Goal: Find specific page/section: Find specific page/section

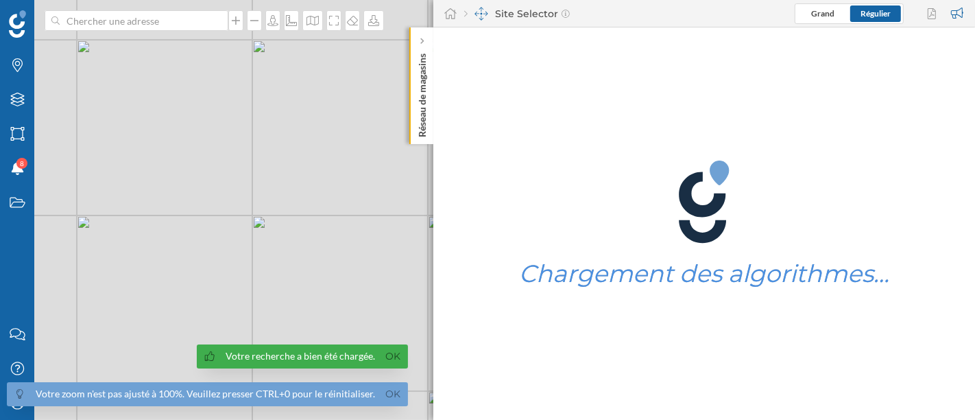
click at [421, 42] on icon at bounding box center [421, 41] width 3 height 6
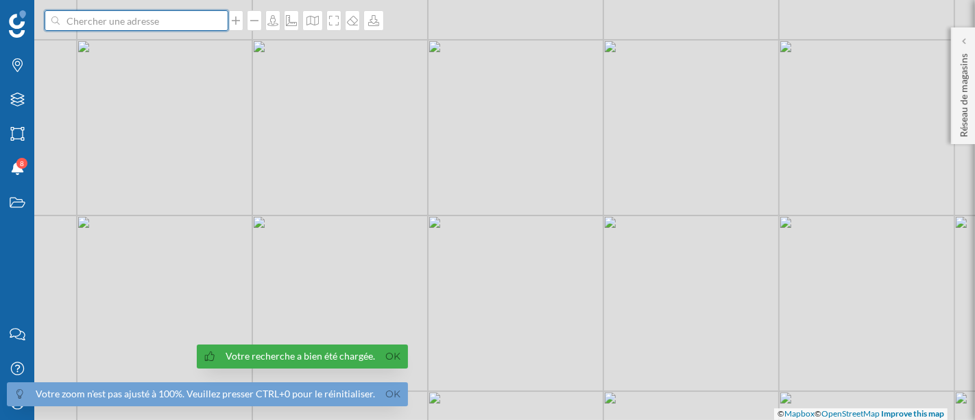
click at [138, 21] on input at bounding box center [137, 20] width 154 height 21
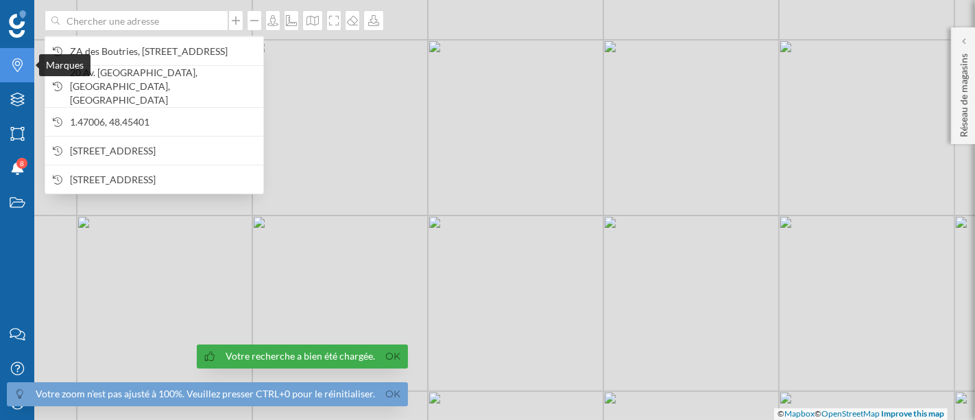
click at [10, 64] on icon "Marques" at bounding box center [17, 65] width 17 height 14
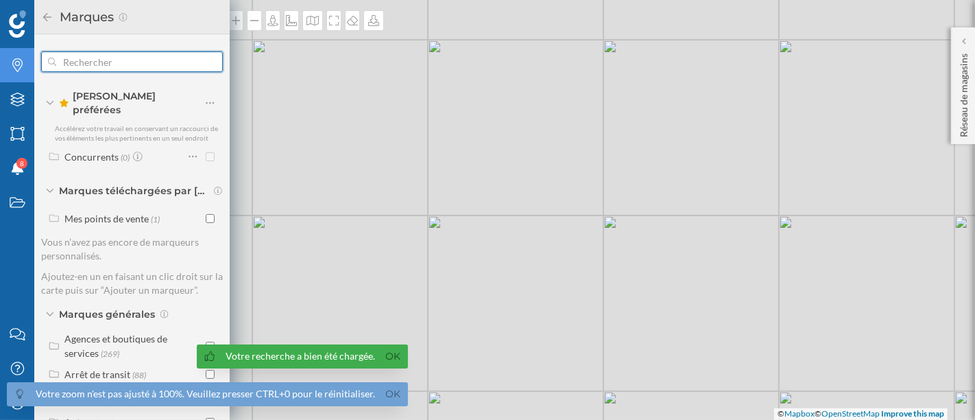
click at [130, 65] on input "text" at bounding box center [131, 61] width 151 height 27
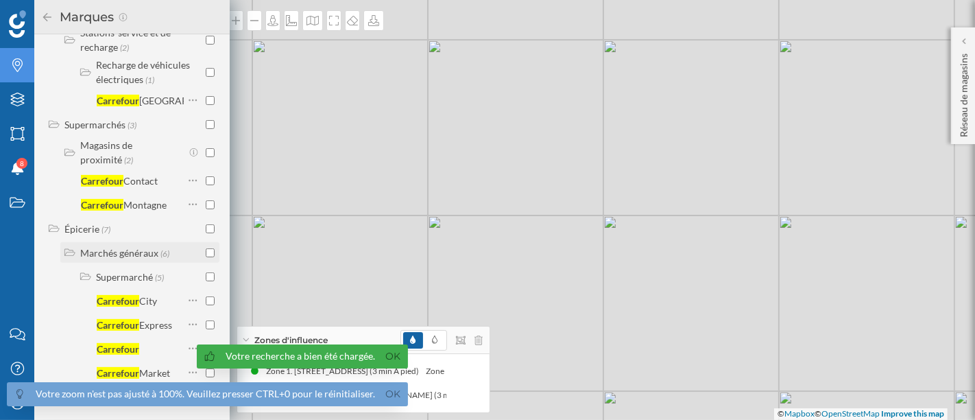
scroll to position [391, 0]
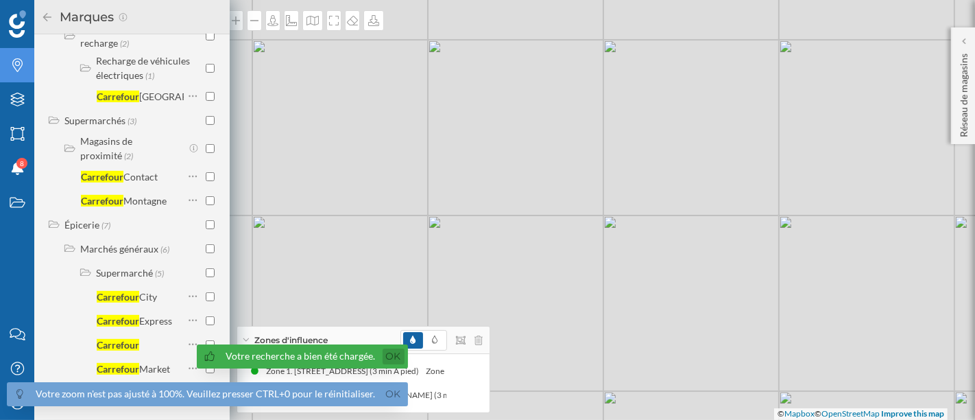
type input "carrefour"
click at [388, 357] on link "Ok" at bounding box center [393, 356] width 22 height 16
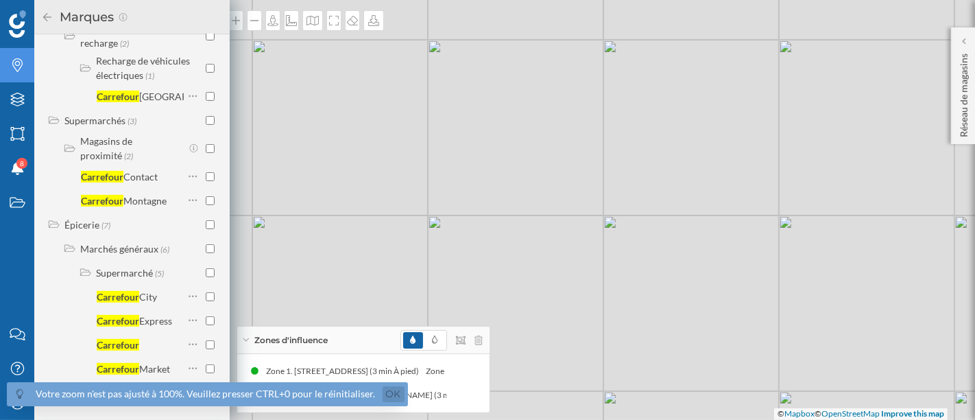
click at [390, 395] on link "Ok" at bounding box center [393, 394] width 22 height 16
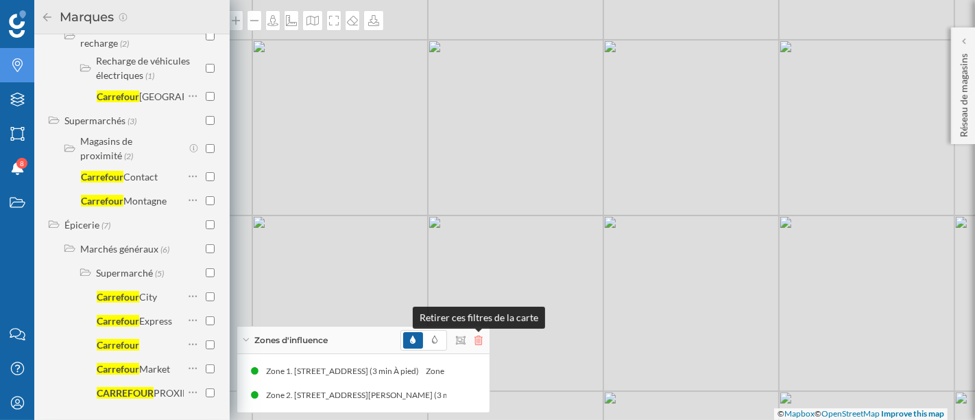
click at [477, 343] on icon at bounding box center [478, 340] width 8 height 10
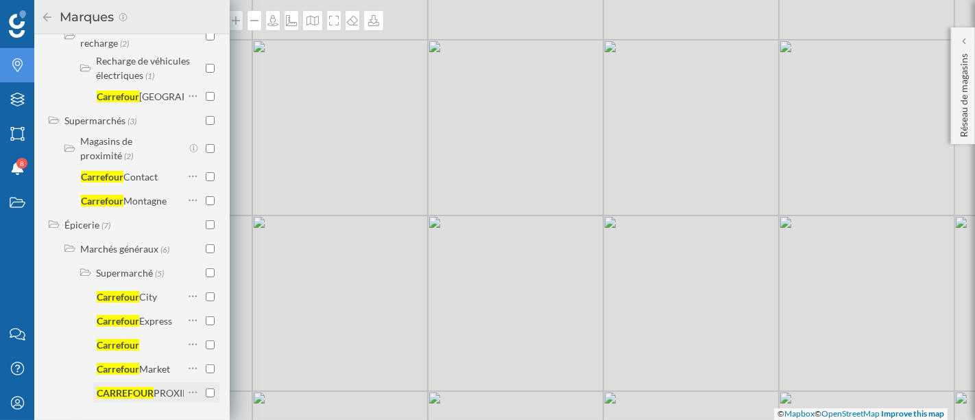
click at [209, 389] on input "checkbox" at bounding box center [210, 392] width 9 height 9
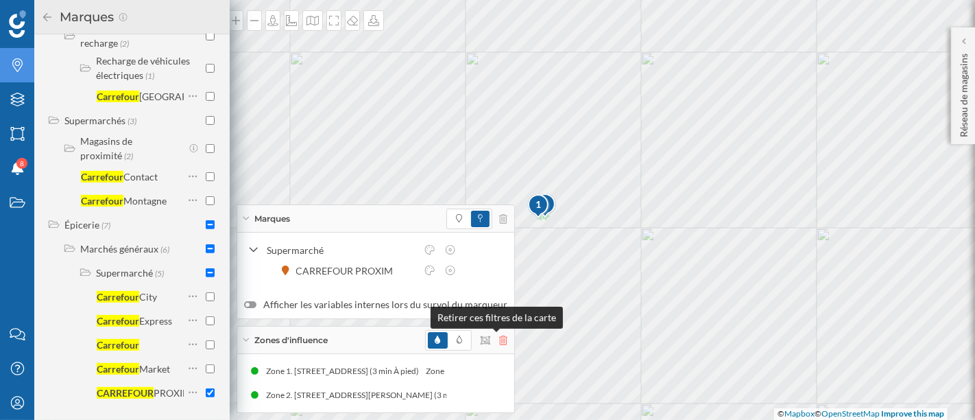
click at [499, 339] on icon at bounding box center [503, 340] width 8 height 10
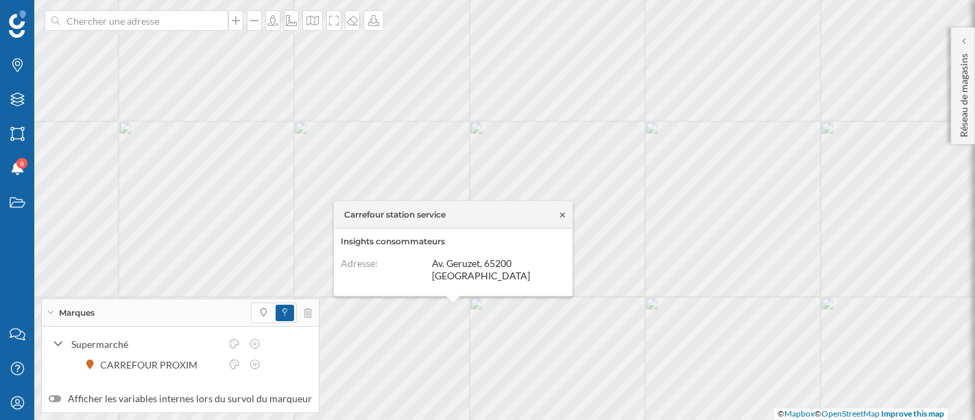
click at [562, 217] on icon at bounding box center [562, 214] width 10 height 8
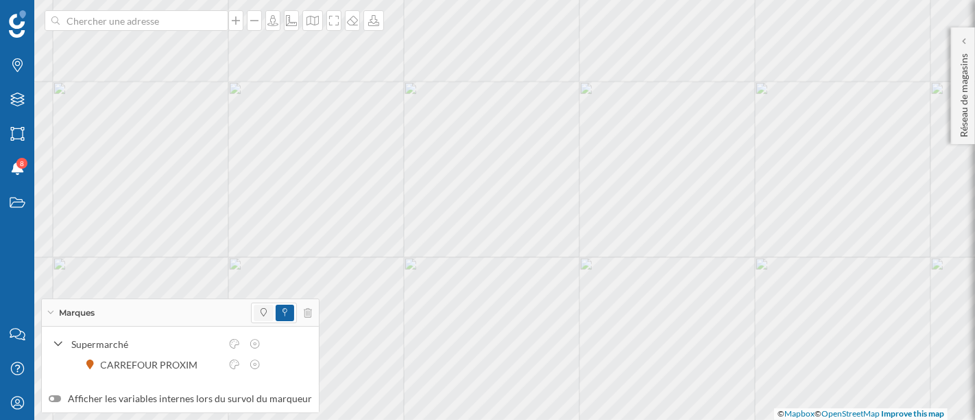
click at [261, 312] on span at bounding box center [264, 312] width 20 height 16
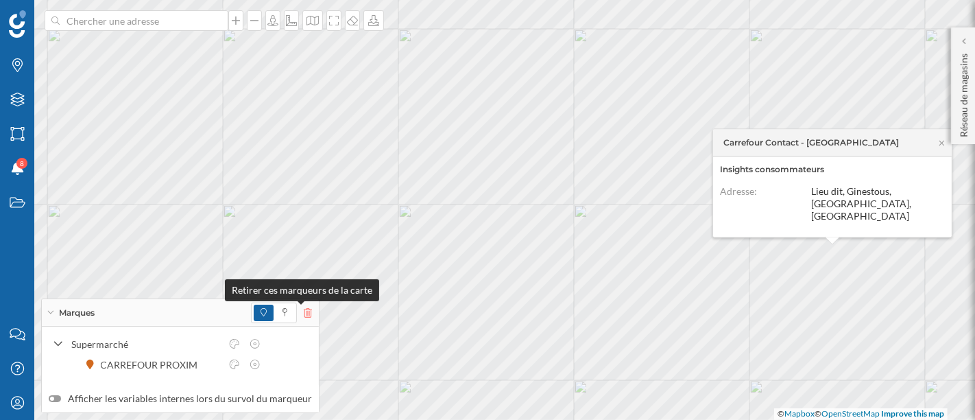
click at [304, 314] on icon at bounding box center [308, 313] width 8 height 10
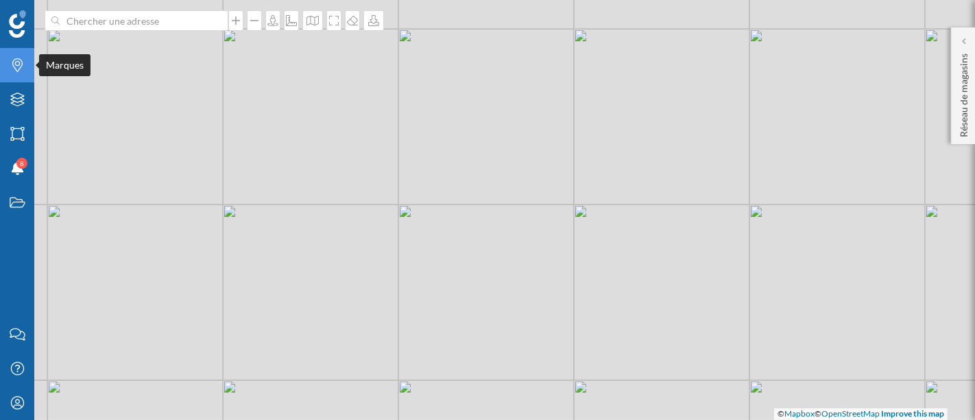
click at [19, 74] on div "Marques" at bounding box center [17, 65] width 34 height 34
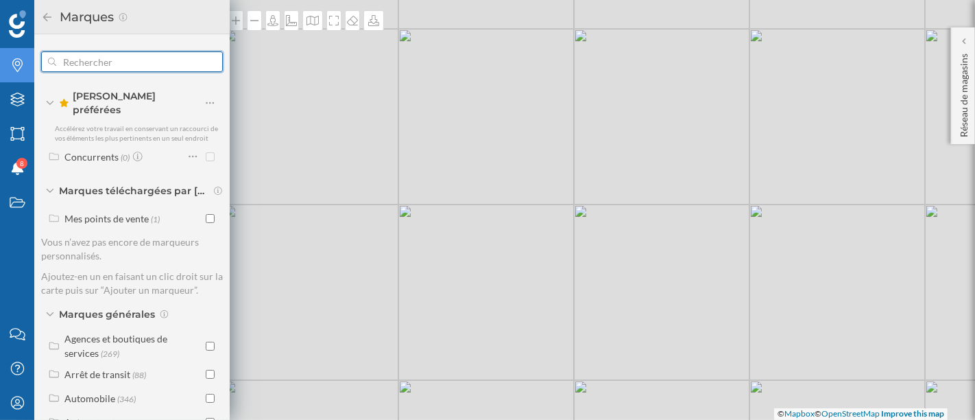
click at [117, 71] on input "text" at bounding box center [131, 61] width 151 height 27
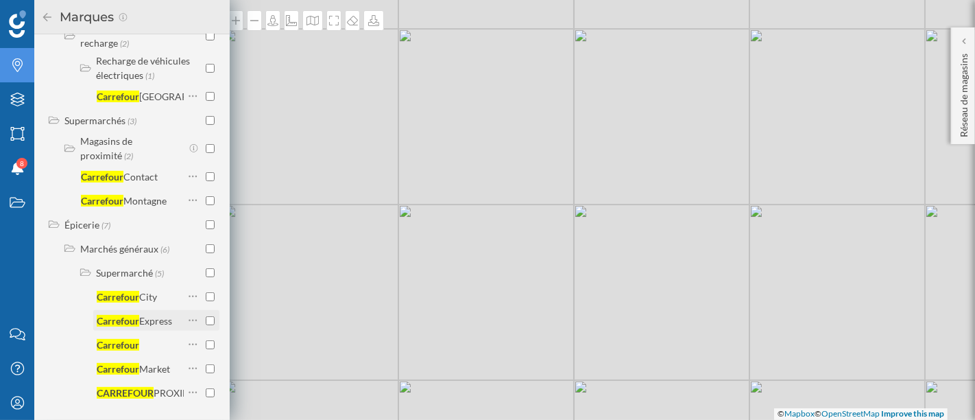
type input "carrefour"
click at [206, 316] on input "checkbox" at bounding box center [210, 320] width 9 height 9
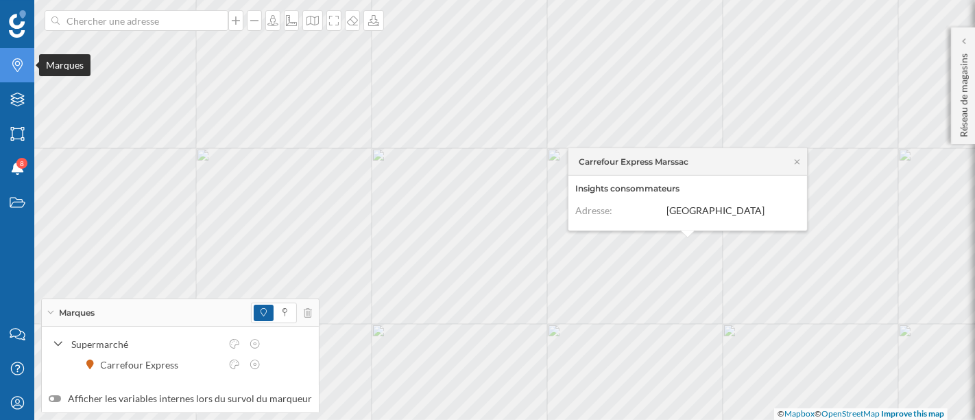
click at [6, 53] on div "Marques" at bounding box center [17, 65] width 34 height 34
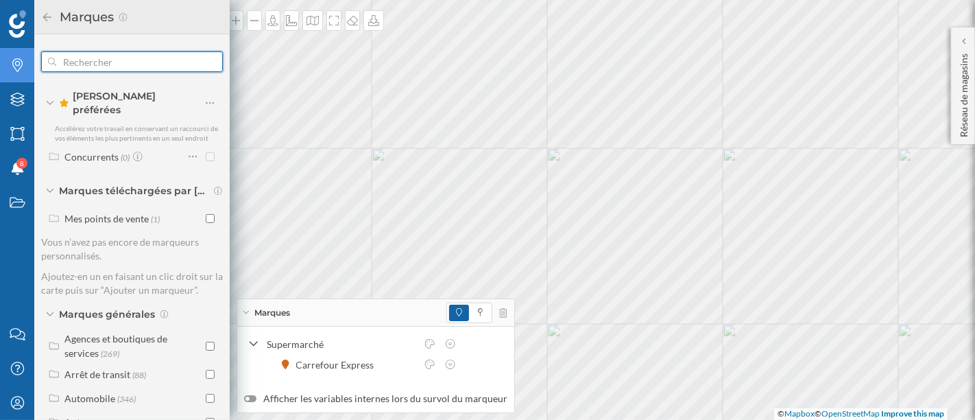
click at [152, 69] on input "text" at bounding box center [131, 61] width 151 height 27
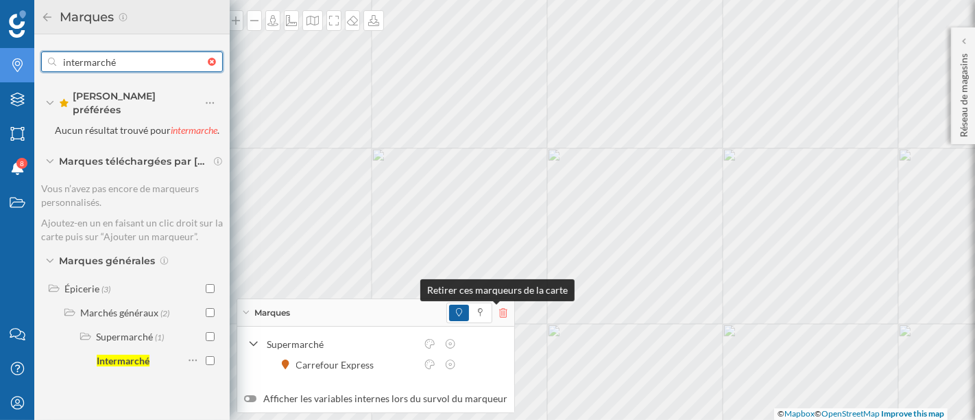
type input "intermarché"
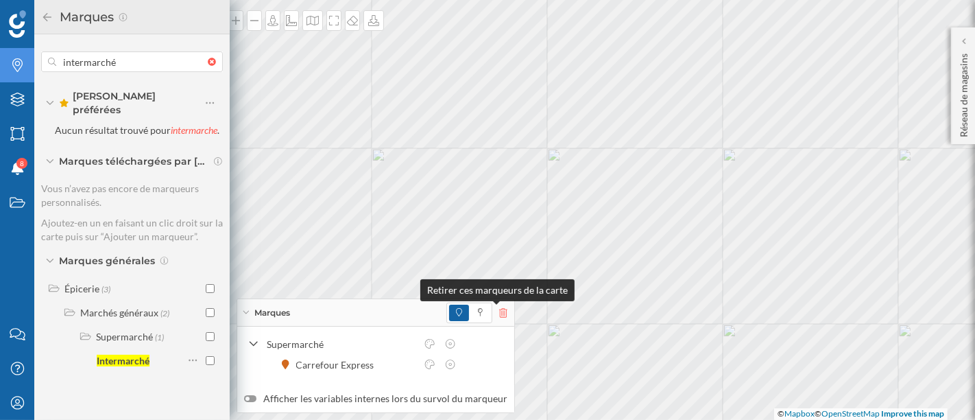
click at [499, 310] on icon at bounding box center [503, 313] width 8 height 10
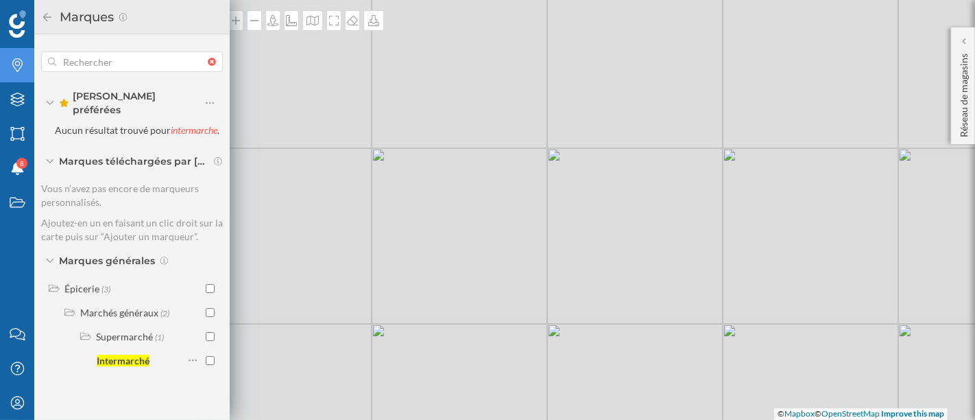
click at [211, 62] on div at bounding box center [215, 62] width 15 height 8
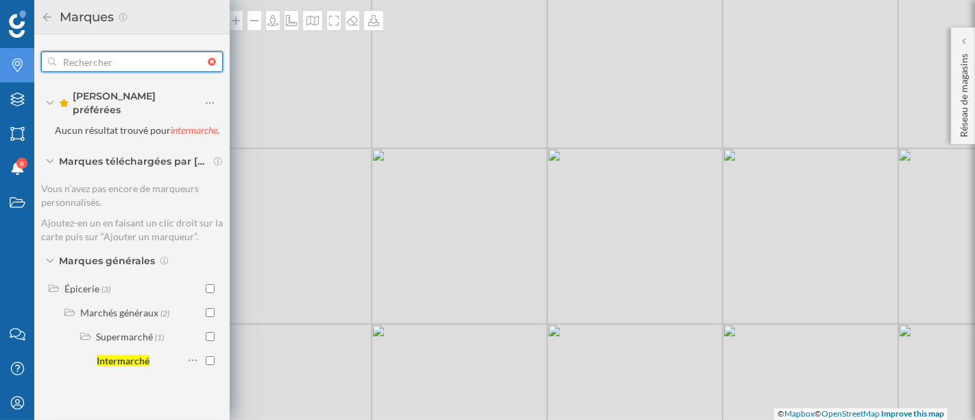
click at [208, 62] on input "text" at bounding box center [131, 61] width 151 height 27
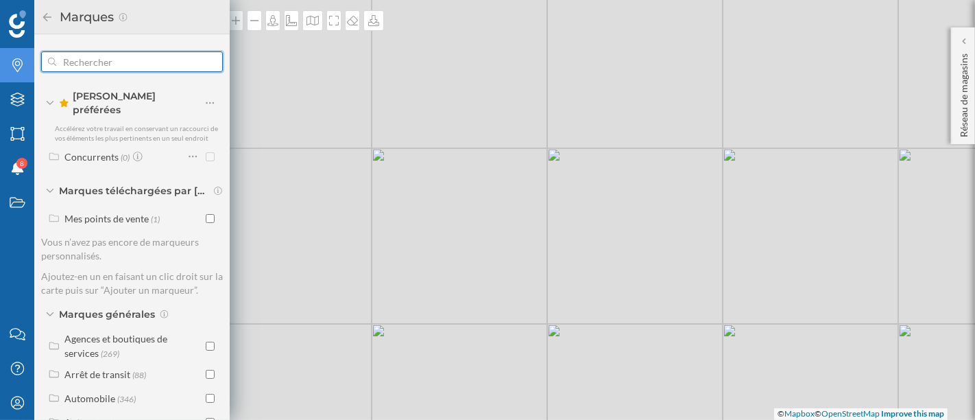
click at [154, 62] on input "text" at bounding box center [131, 61] width 151 height 27
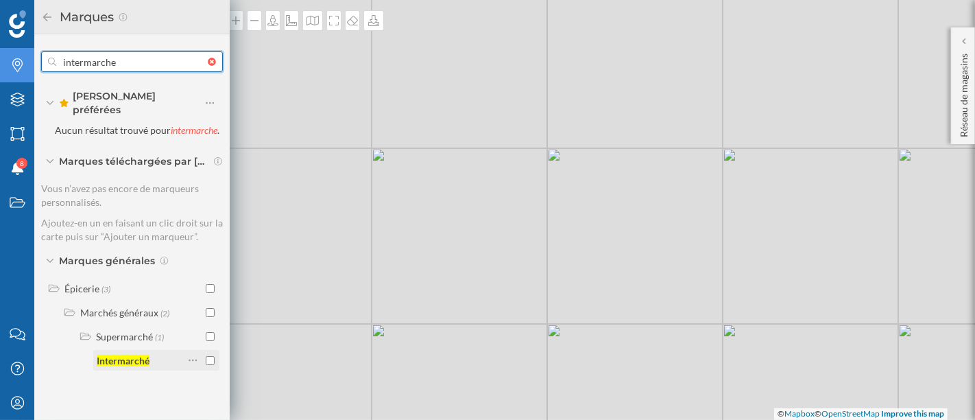
type input "intermarche"
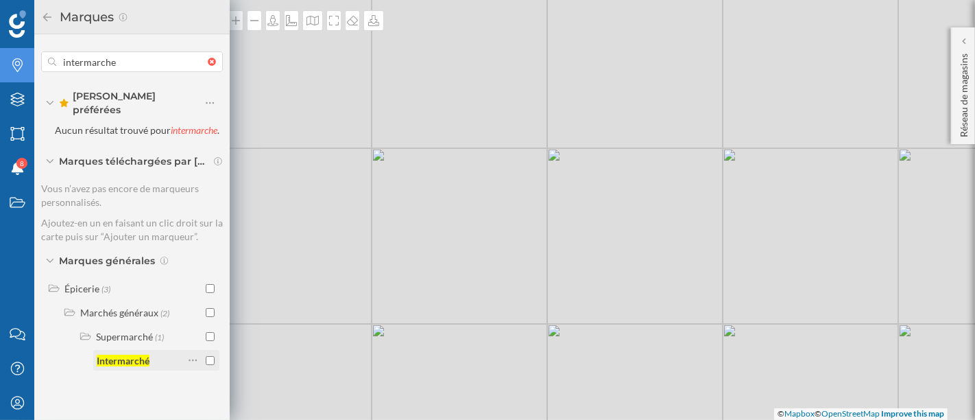
click at [213, 356] on input "checkbox" at bounding box center [210, 360] width 9 height 9
